Goal: Complete application form

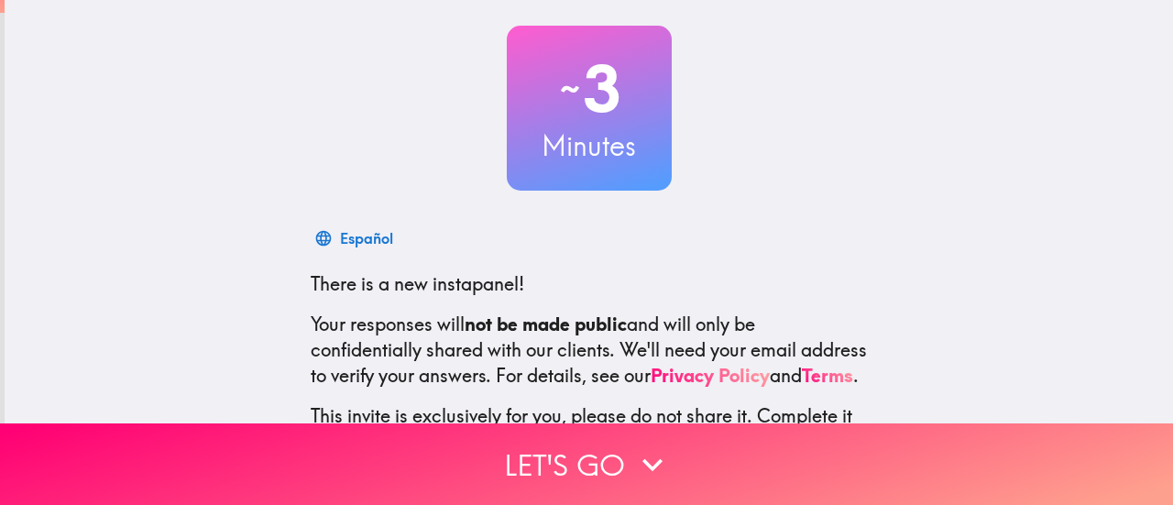
scroll to position [257, 0]
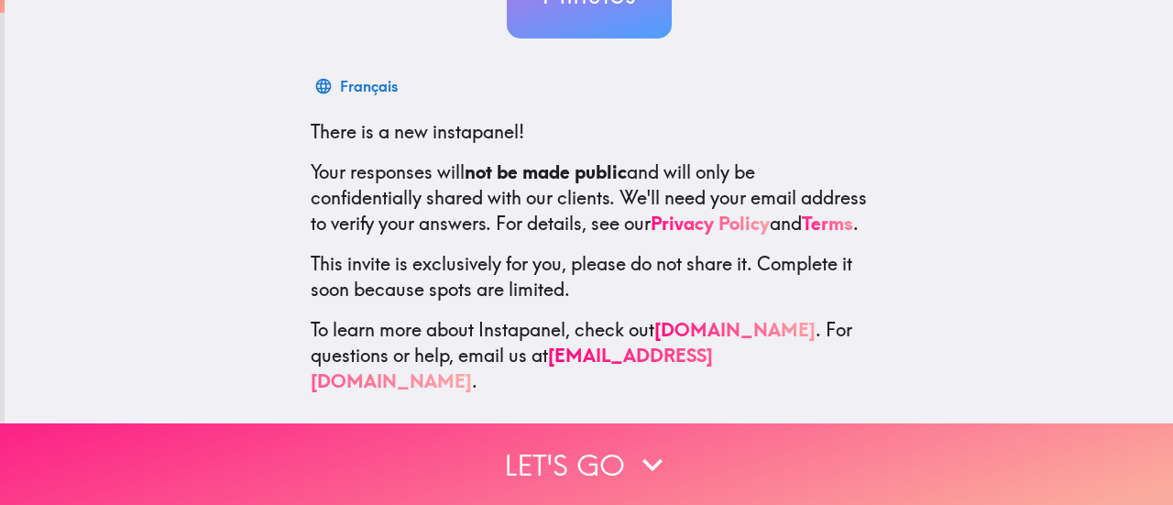
click at [505, 472] on button "Let's go" at bounding box center [586, 464] width 1173 height 82
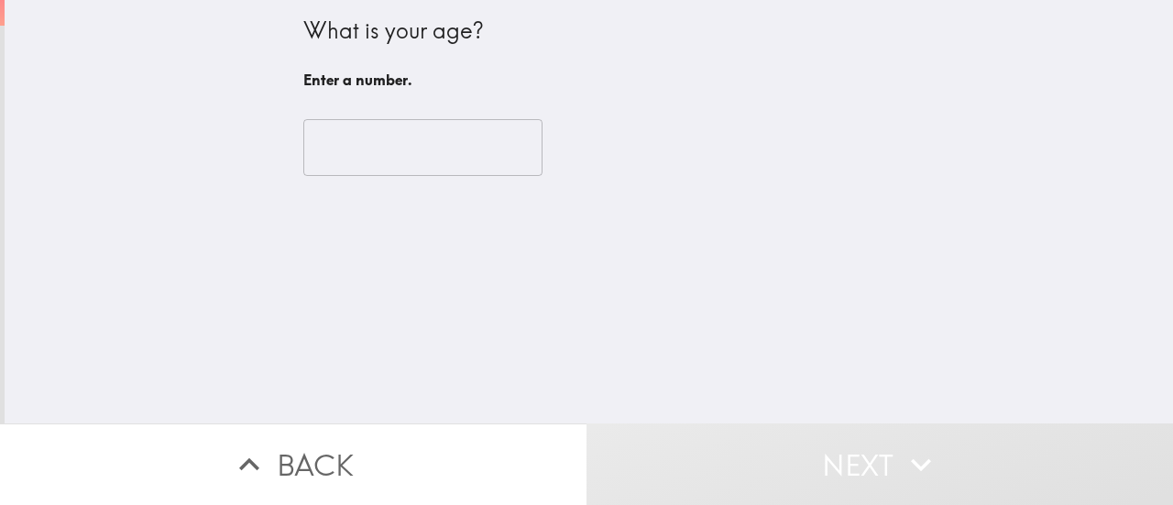
click at [390, 139] on input "number" at bounding box center [422, 147] width 239 height 57
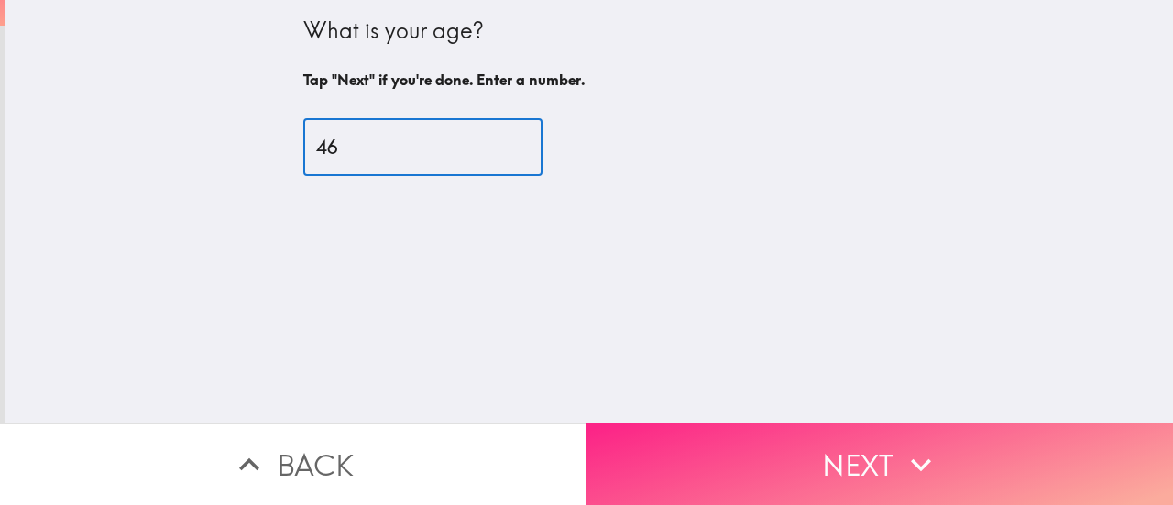
type input "46"
click at [742, 477] on button "Next" at bounding box center [879, 464] width 586 height 82
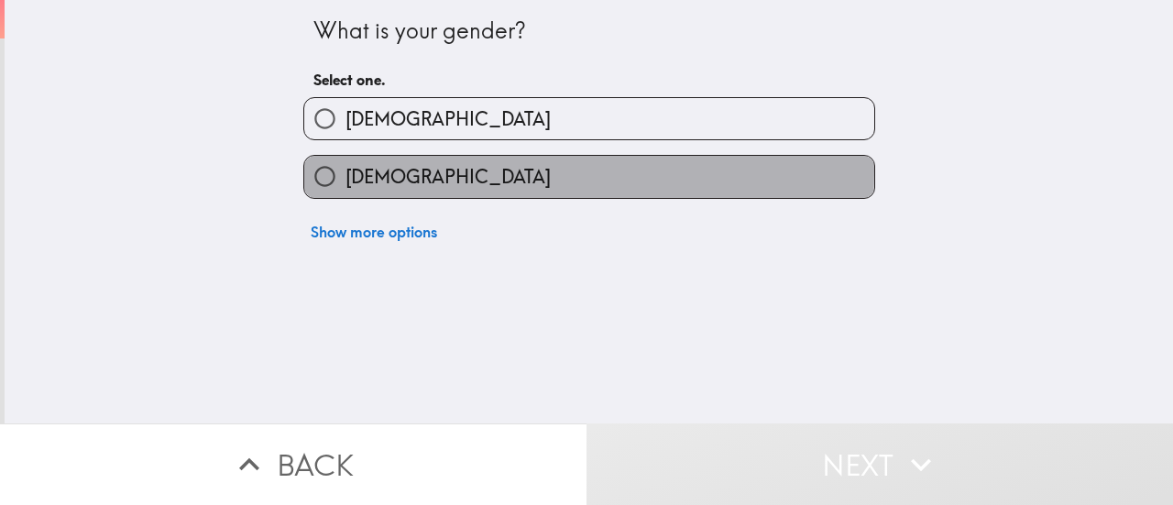
click at [370, 171] on span "[DEMOGRAPHIC_DATA]" at bounding box center [447, 177] width 205 height 26
click at [345, 171] on input "[DEMOGRAPHIC_DATA]" at bounding box center [324, 176] width 41 height 41
radio input "true"
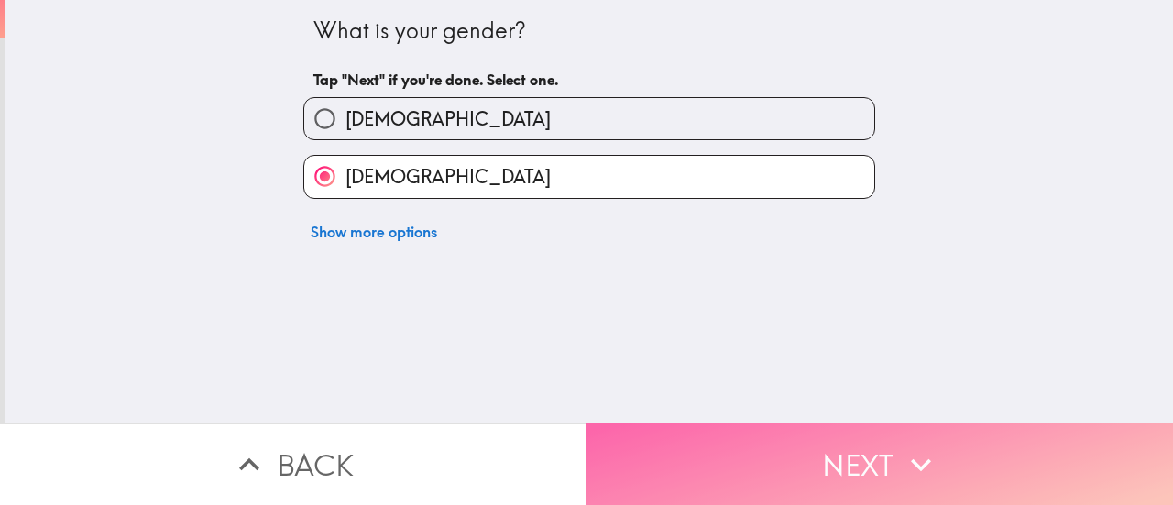
click at [740, 433] on button "Next" at bounding box center [879, 464] width 586 height 82
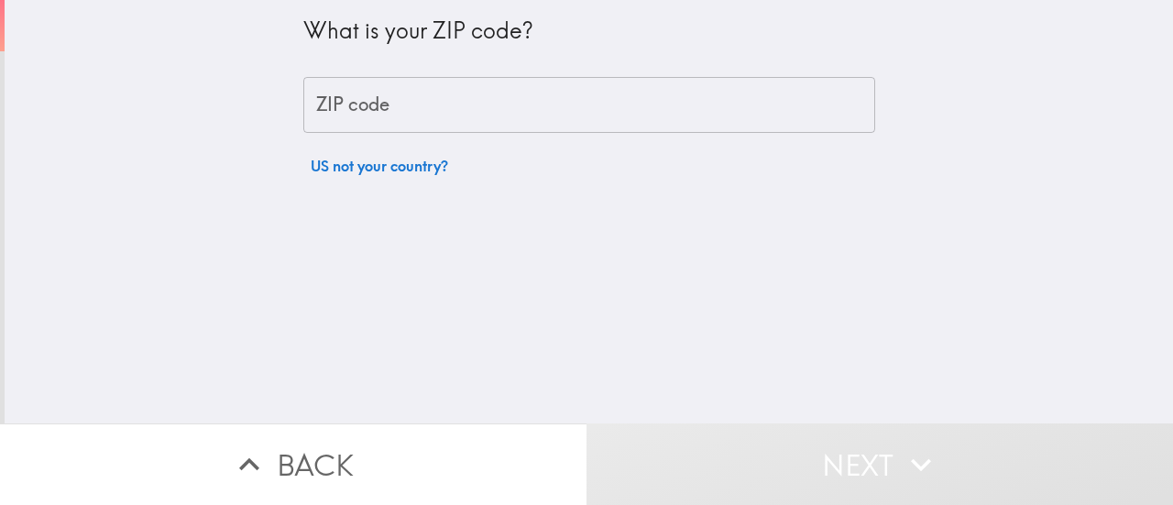
click at [351, 114] on input "ZIP code" at bounding box center [589, 105] width 572 height 57
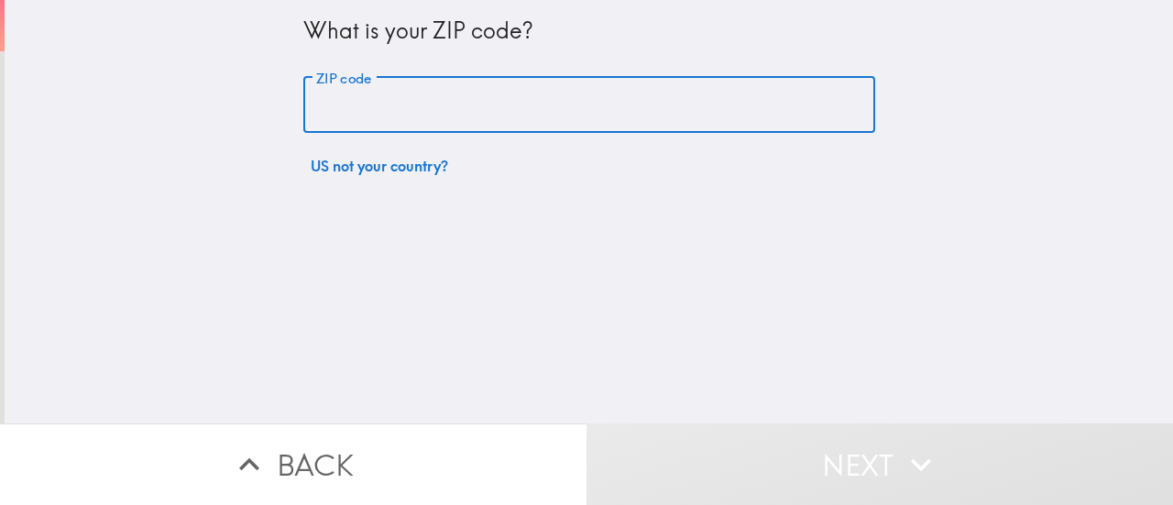
type input "27298"
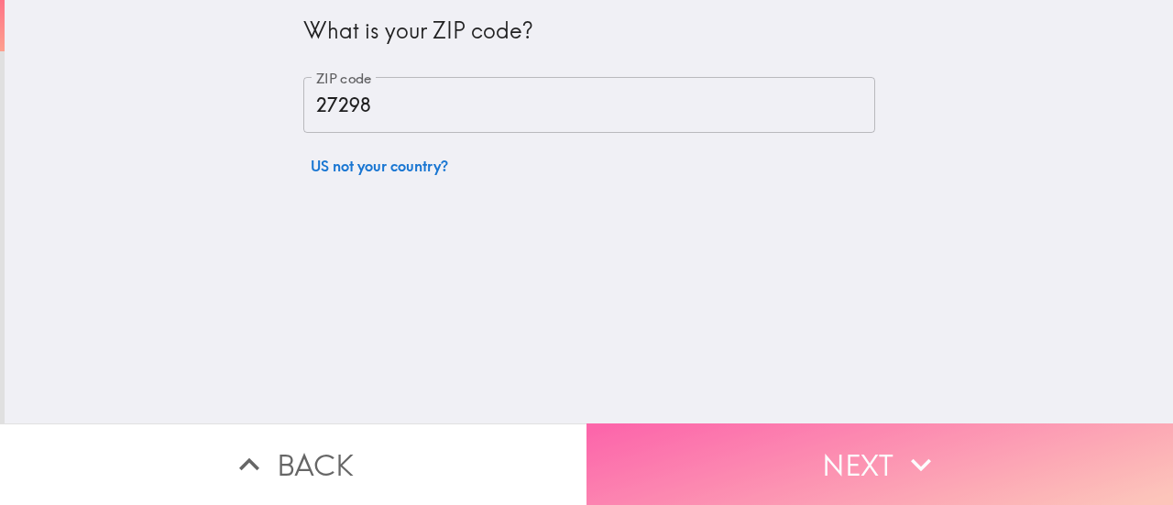
click at [757, 430] on button "Next" at bounding box center [879, 464] width 586 height 82
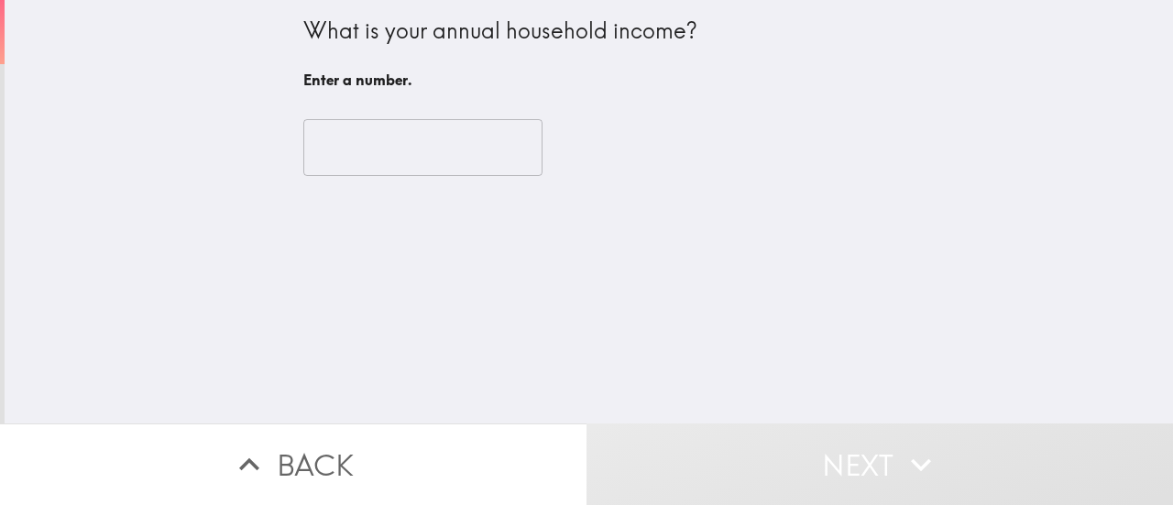
click at [369, 137] on input "number" at bounding box center [422, 147] width 239 height 57
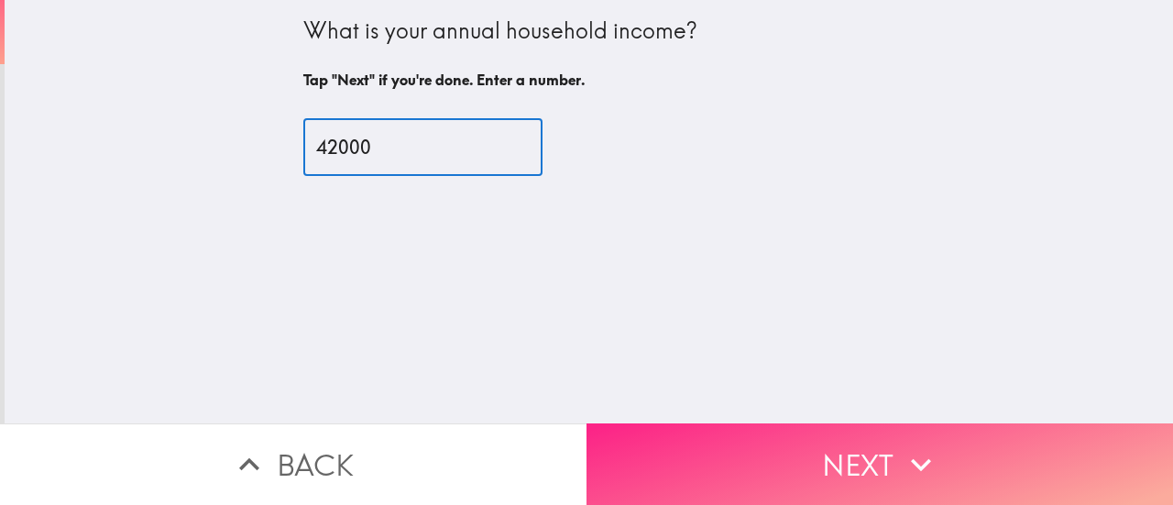
type input "42000"
click at [769, 423] on button "Next" at bounding box center [879, 464] width 586 height 82
